Goal: Task Accomplishment & Management: Manage account settings

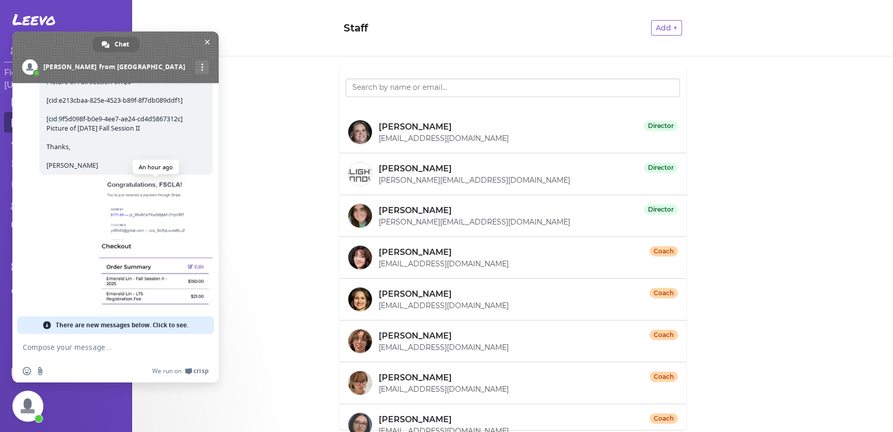
scroll to position [5337, 0]
click at [73, 327] on span "There are new messages below. Click to see." at bounding box center [122, 325] width 133 height 18
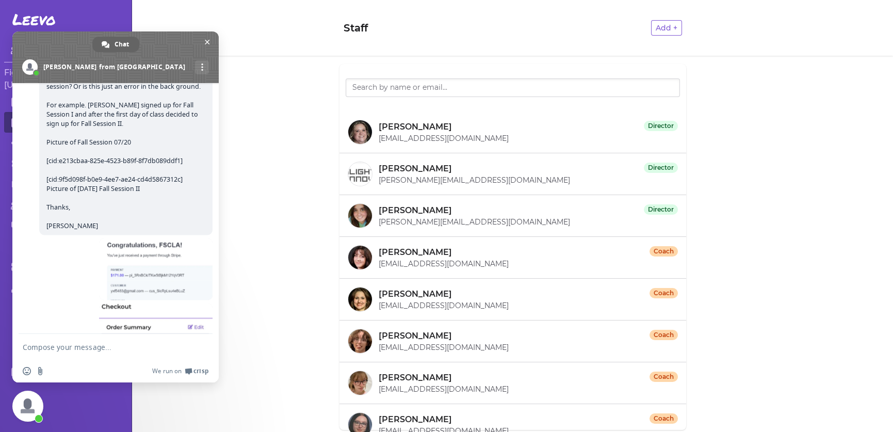
scroll to position [4951, 0]
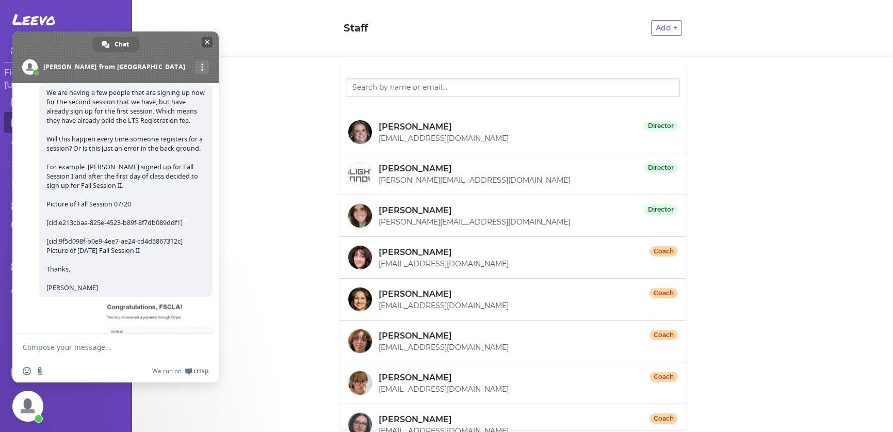
click at [207, 43] on span "Close chat" at bounding box center [207, 42] width 5 height 7
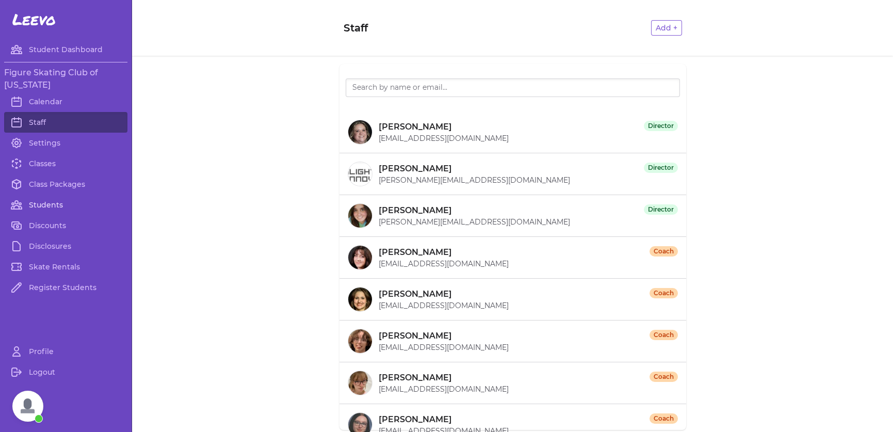
click at [50, 204] on link "Students" at bounding box center [65, 204] width 123 height 21
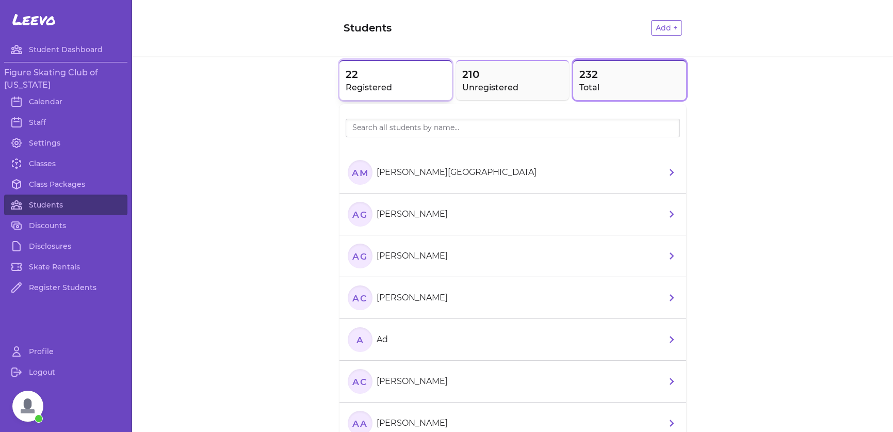
click at [380, 75] on span "22" at bounding box center [396, 74] width 101 height 14
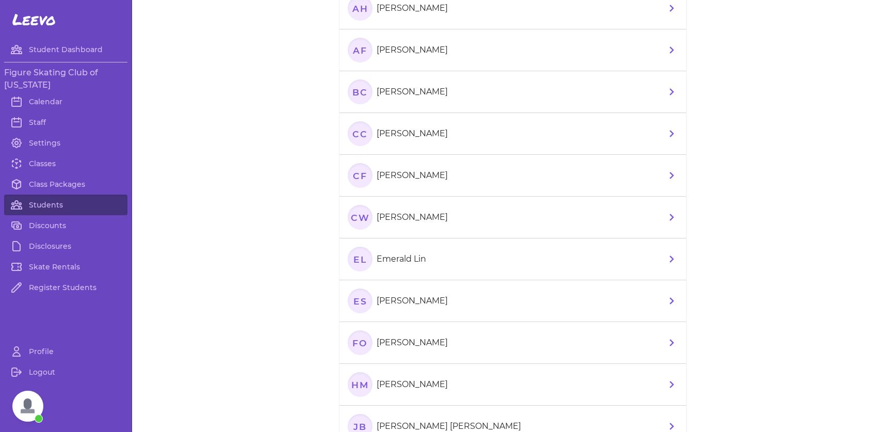
scroll to position [206, 0]
click at [501, 254] on li "EL Emerald Lin" at bounding box center [512, 259] width 347 height 42
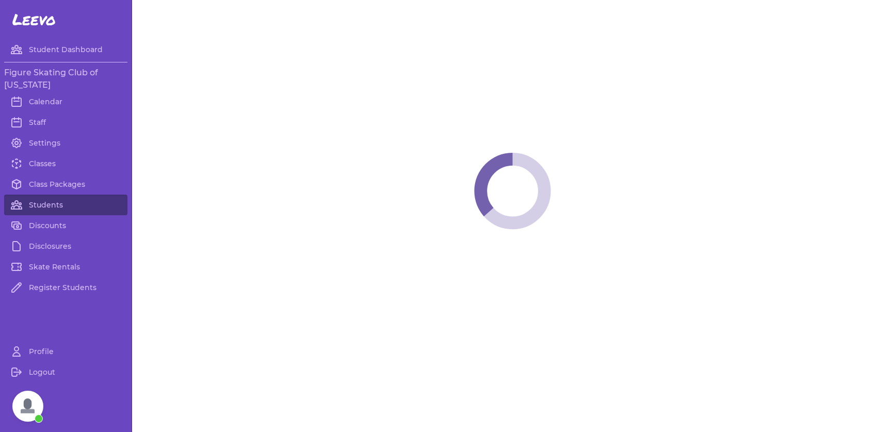
select select "LA"
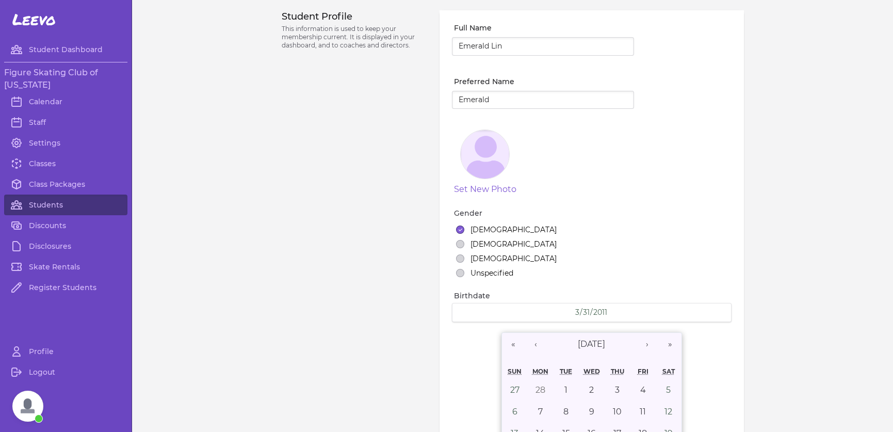
select select "4"
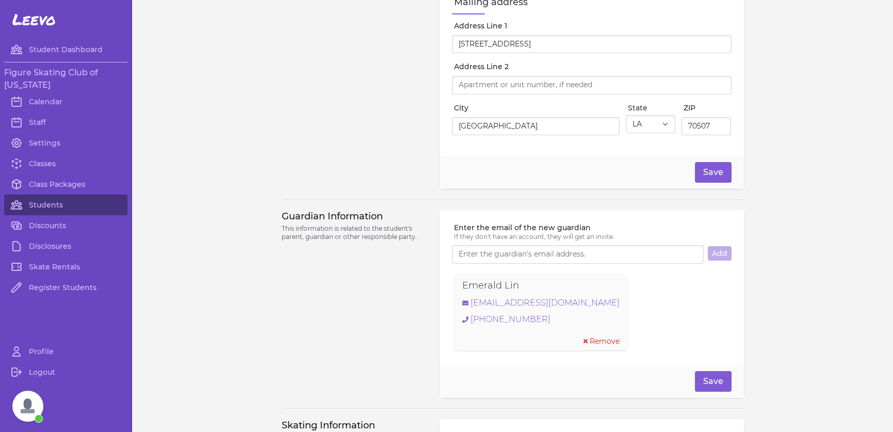
scroll to position [813, 0]
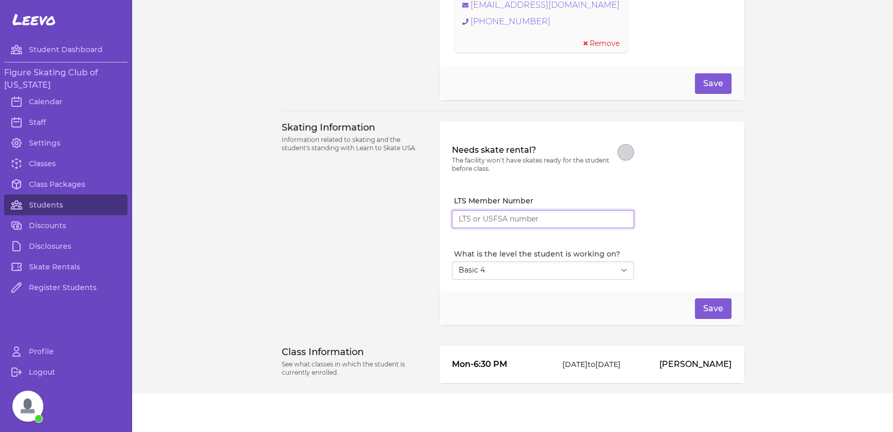
click at [512, 218] on input "LTS Member Number" at bounding box center [543, 219] width 182 height 19
